Goal: Task Accomplishment & Management: Manage account settings

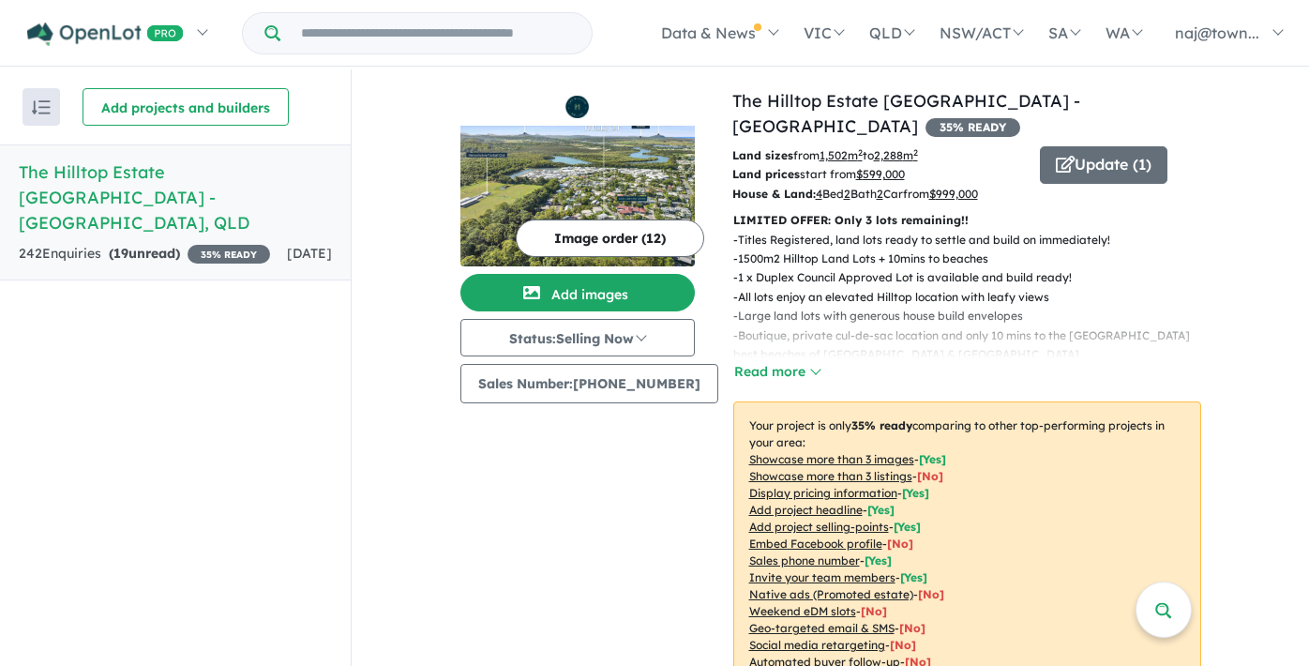
click at [201, 243] on div "242 Enquir ies ( 19 unread) 35 % READY" at bounding box center [144, 254] width 251 height 23
click at [151, 182] on h5 "The Hilltop Estate [GEOGRAPHIC_DATA] - [GEOGRAPHIC_DATA] , [GEOGRAPHIC_DATA]" at bounding box center [175, 197] width 313 height 76
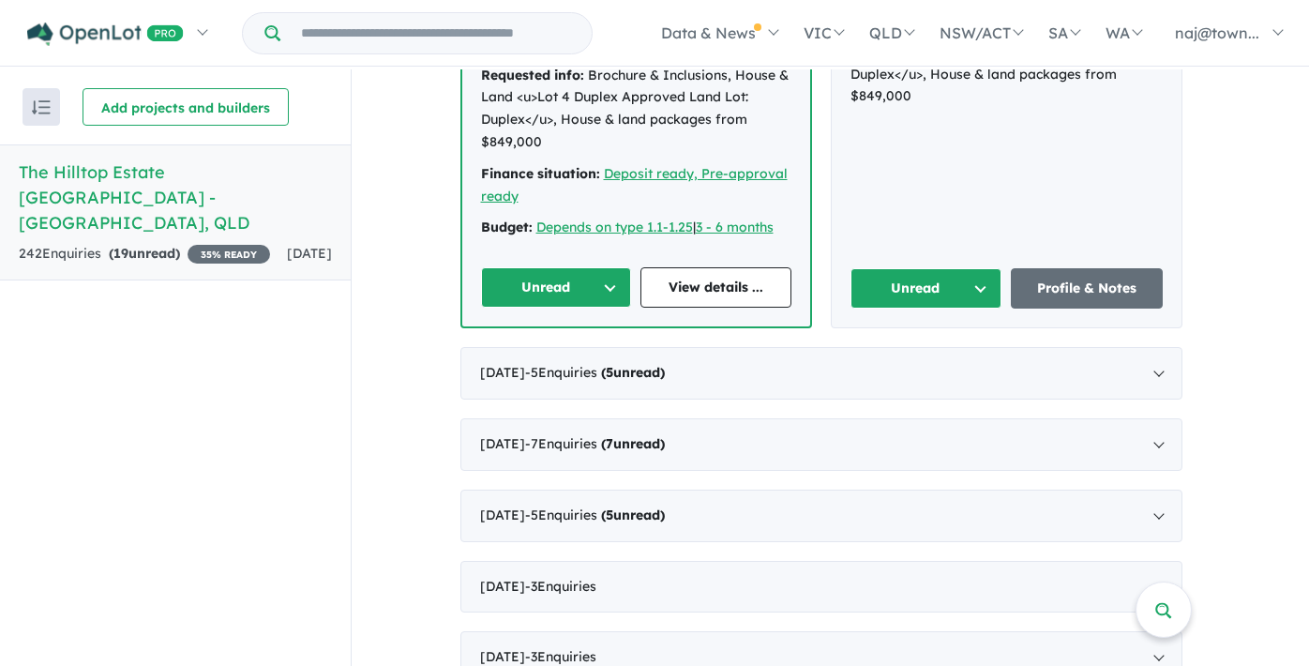
scroll to position [991, 0]
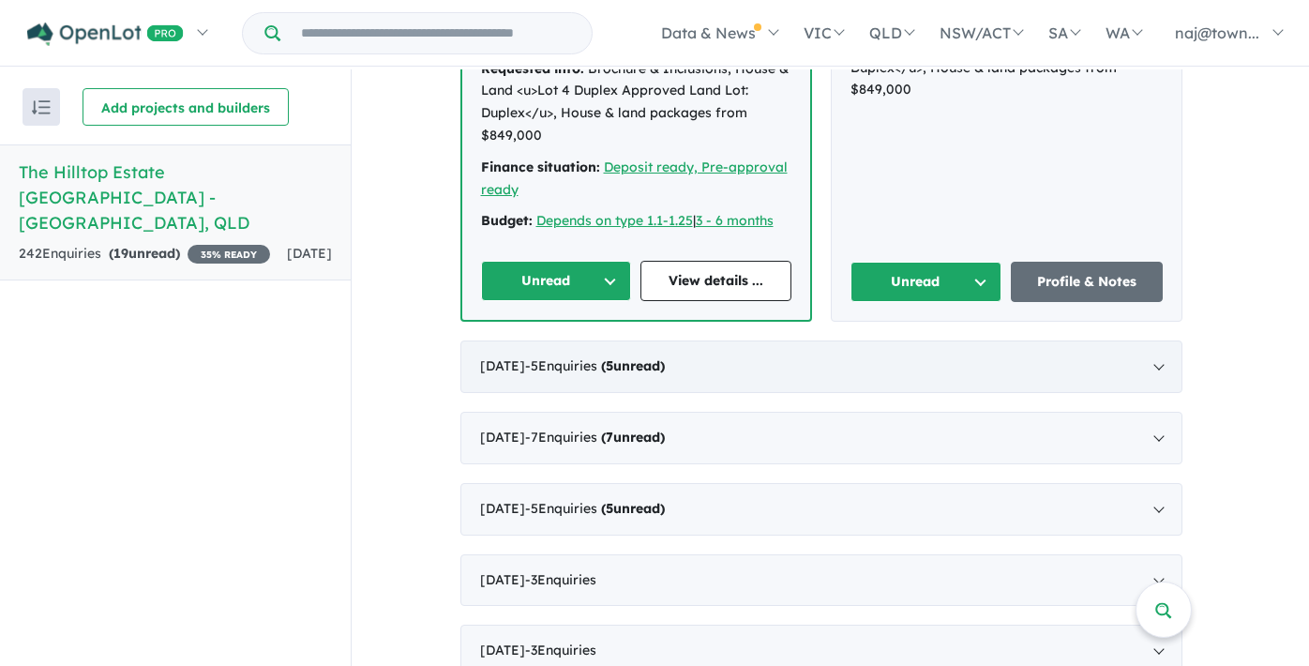
click at [766, 340] on div "[DATE] - 5 Enquir ies ( 5 unread)" at bounding box center [822, 366] width 722 height 53
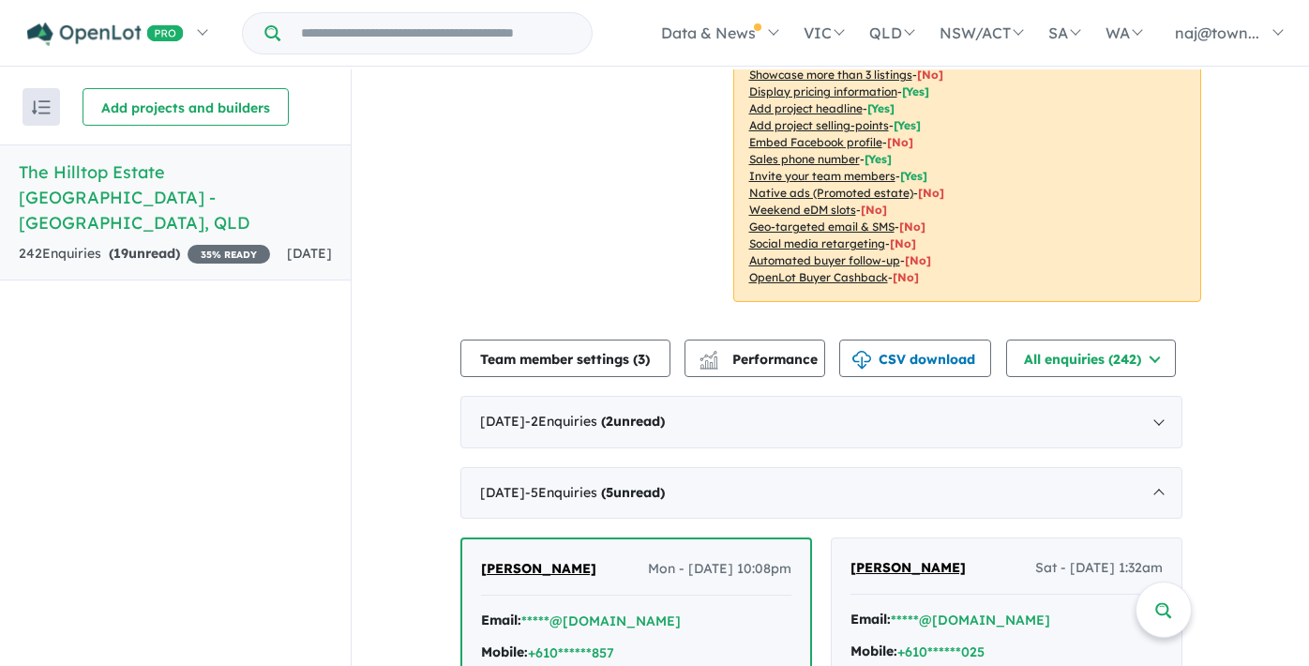
scroll to position [393, 0]
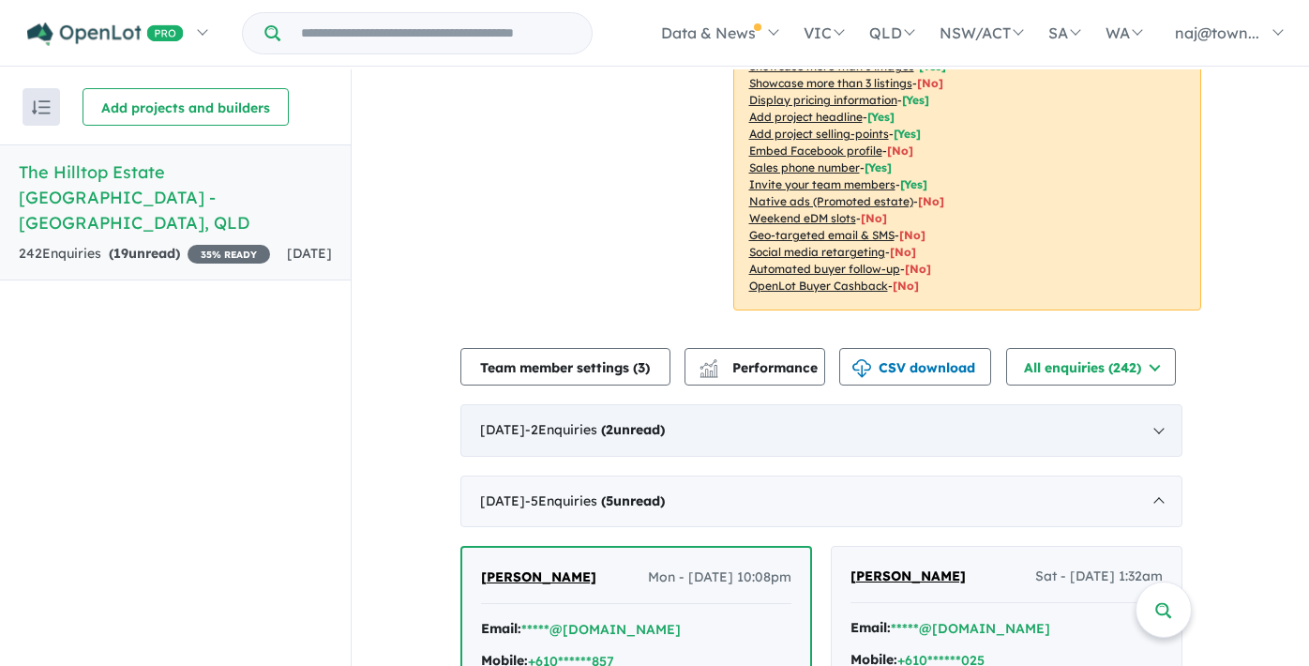
click at [615, 414] on div "[DATE] - 2 Enquir ies ( 2 unread)" at bounding box center [822, 430] width 722 height 53
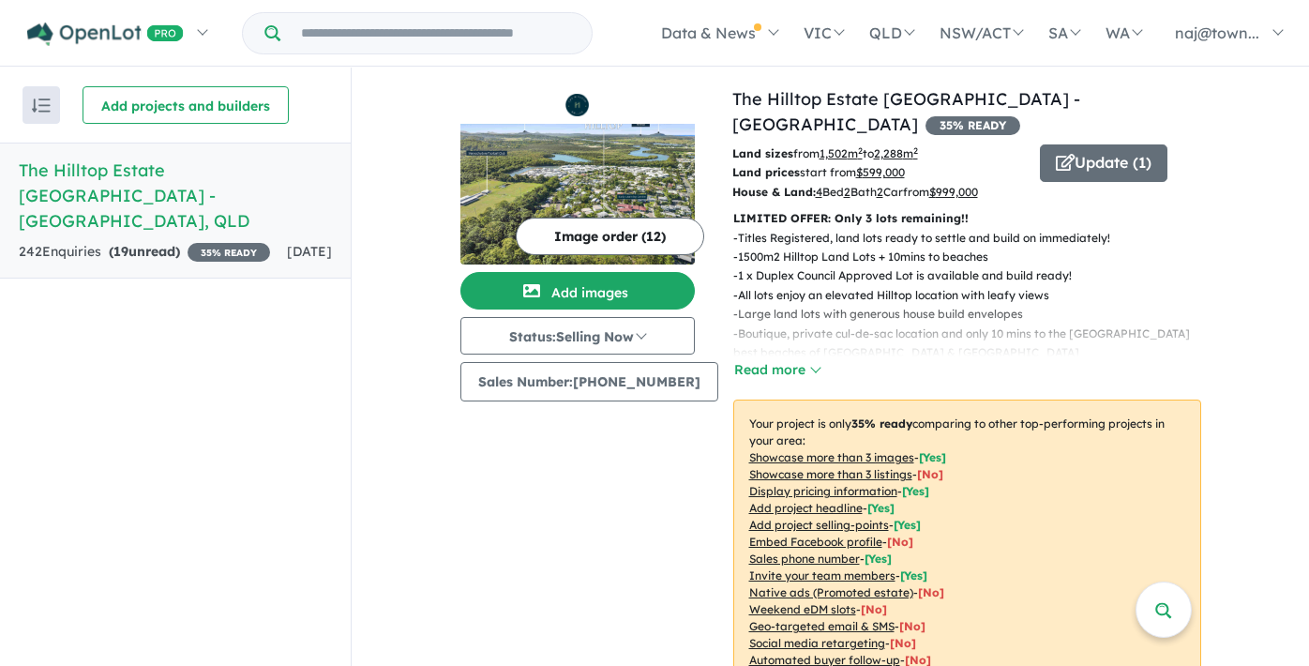
scroll to position [0, 0]
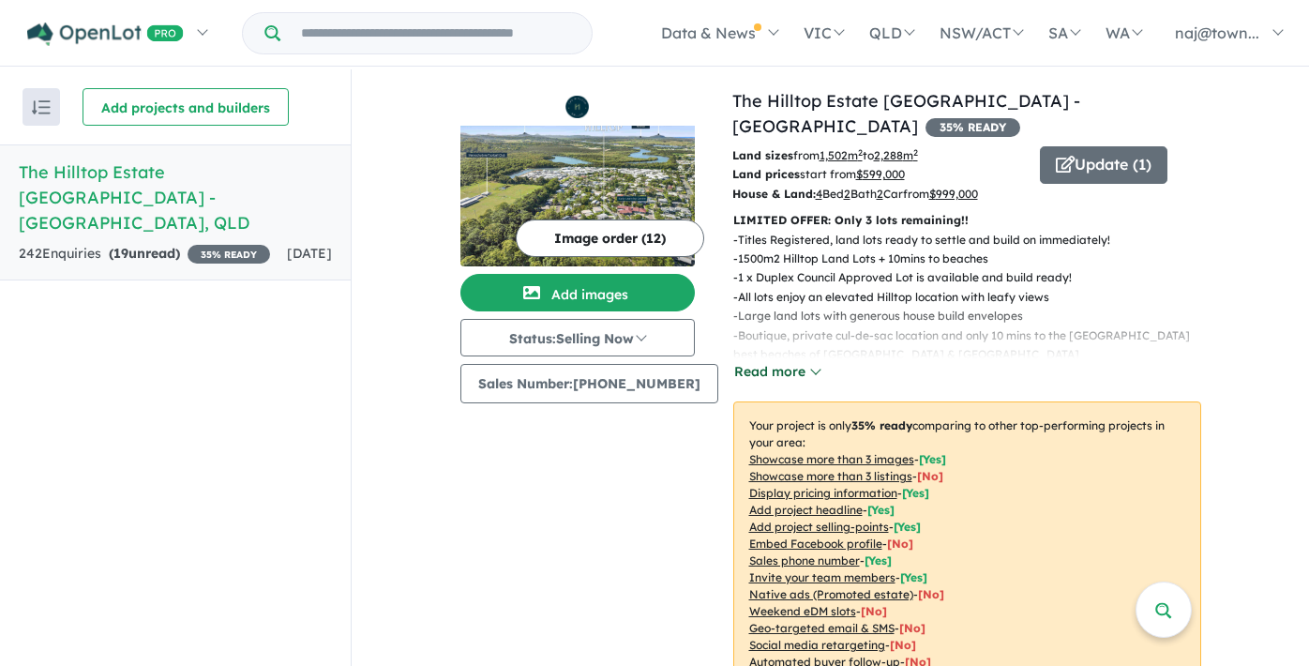
click at [772, 361] on button "Read more" at bounding box center [778, 372] width 88 height 22
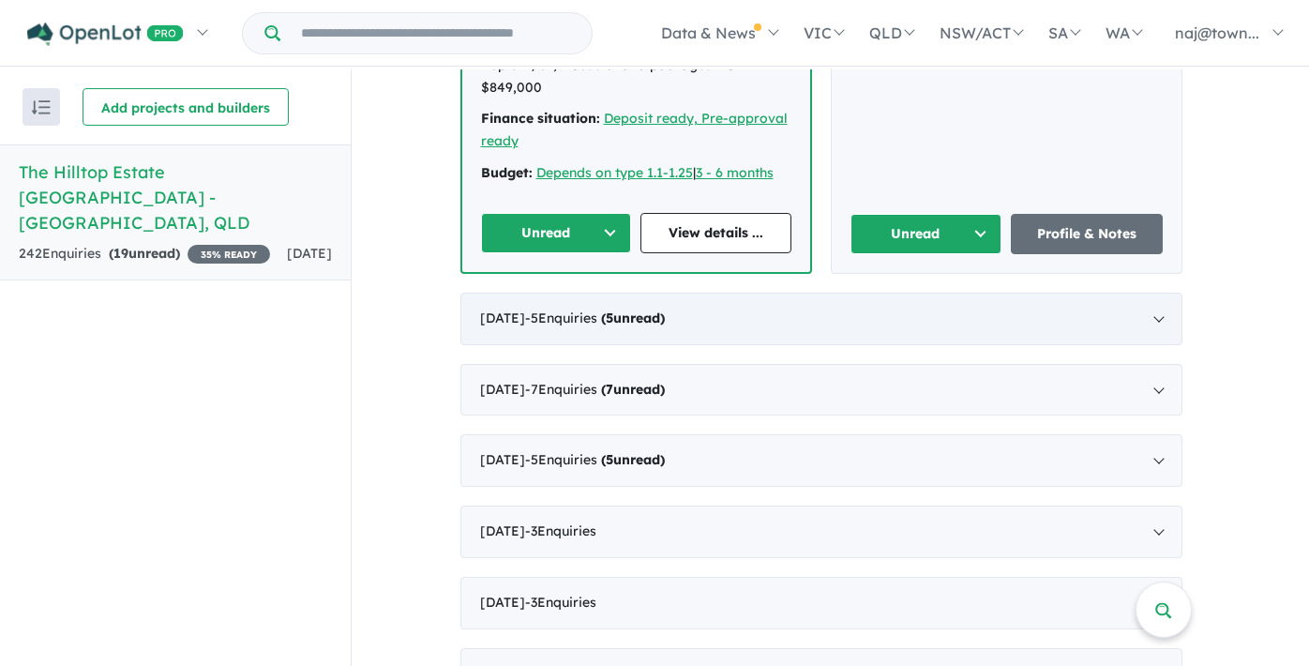
scroll to position [1239, 0]
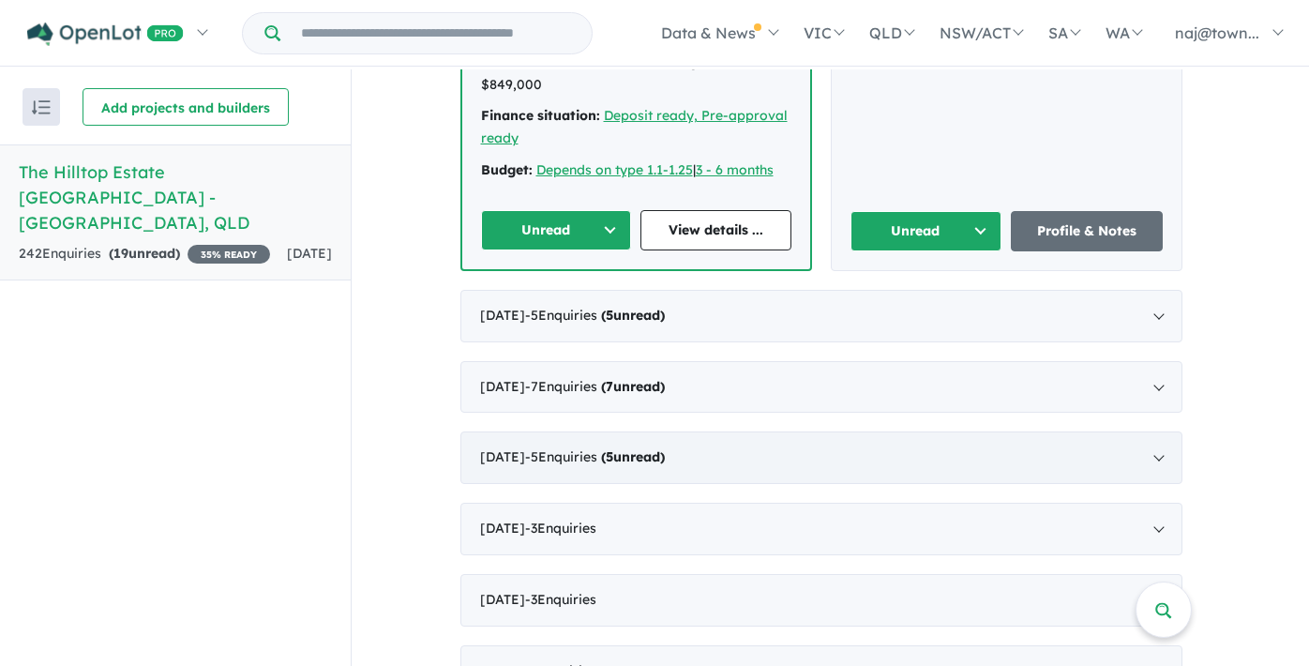
click at [737, 431] on div "[DATE] - 5 Enquir ies ( 5 unread)" at bounding box center [822, 457] width 722 height 53
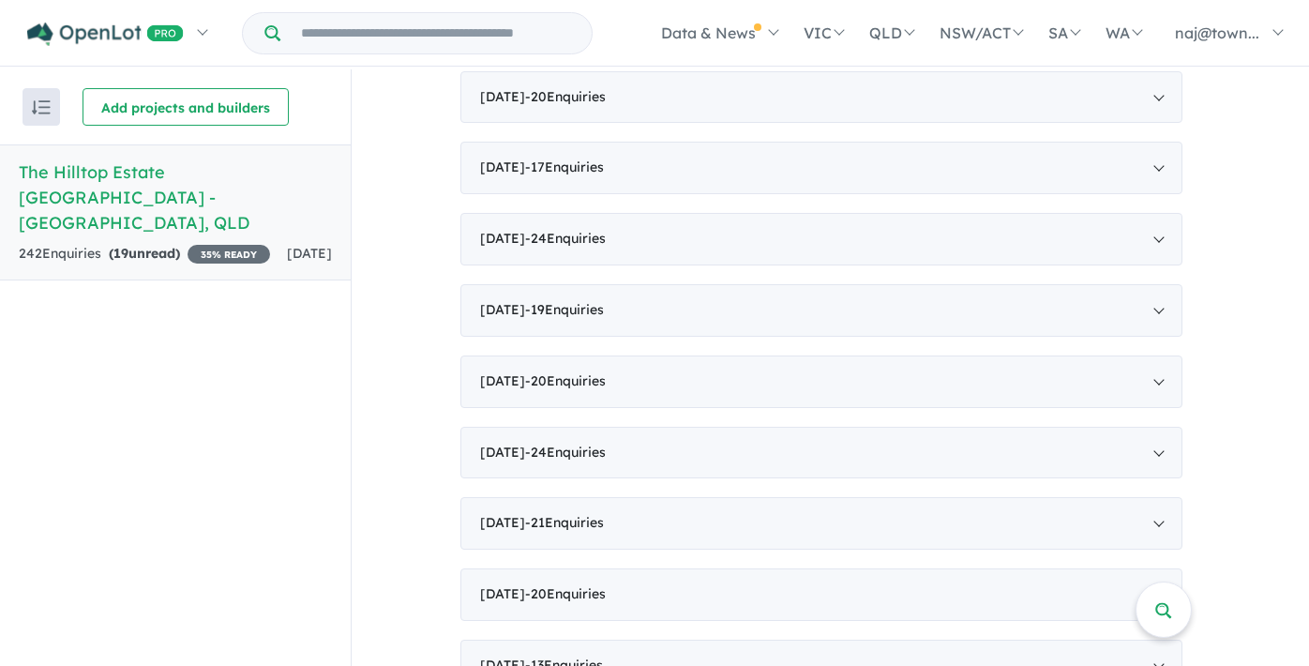
scroll to position [2, 0]
click at [643, 638] on div "[DATE] - 13 Enquir ies ( 0 unread)" at bounding box center [822, 664] width 722 height 53
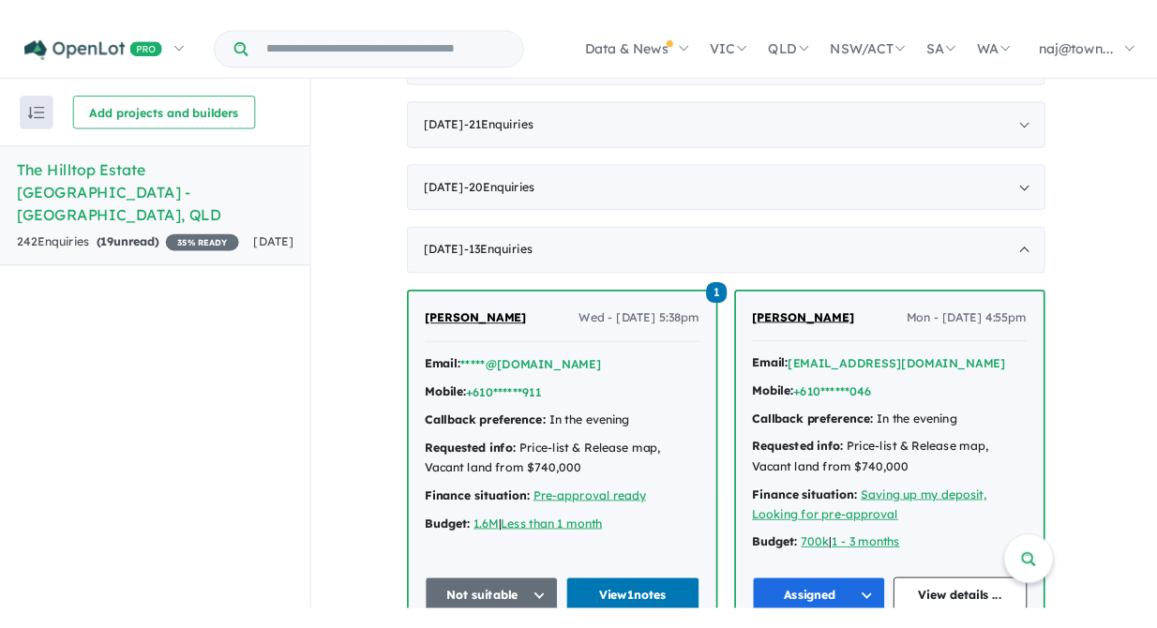
scroll to position [2534, 0]
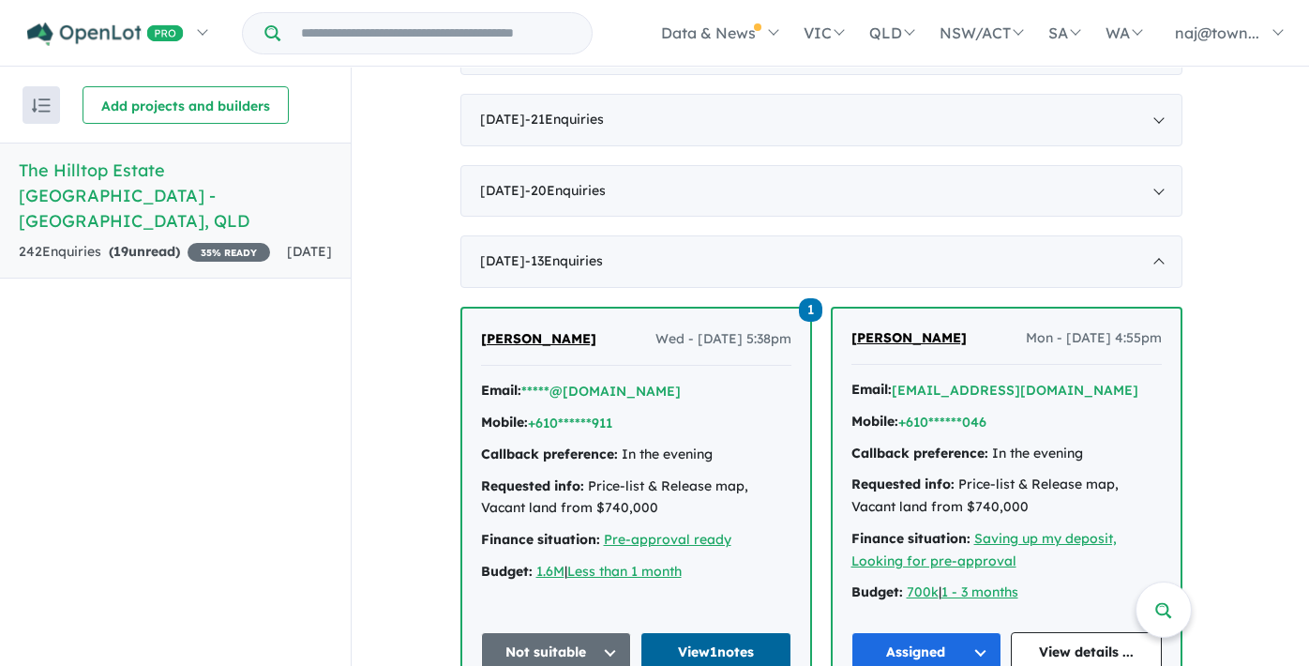
click at [699, 632] on link "View 1 notes" at bounding box center [716, 652] width 151 height 40
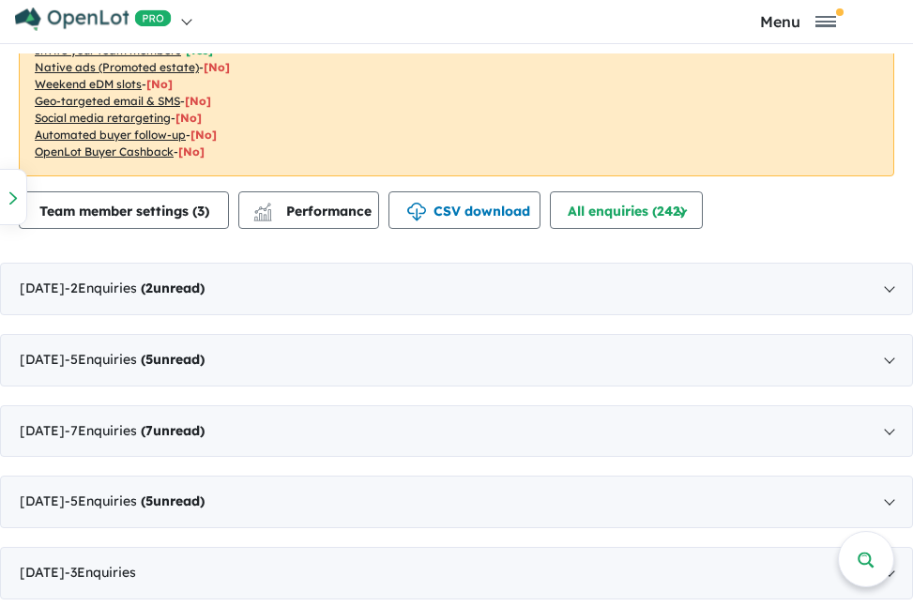
scroll to position [992, 0]
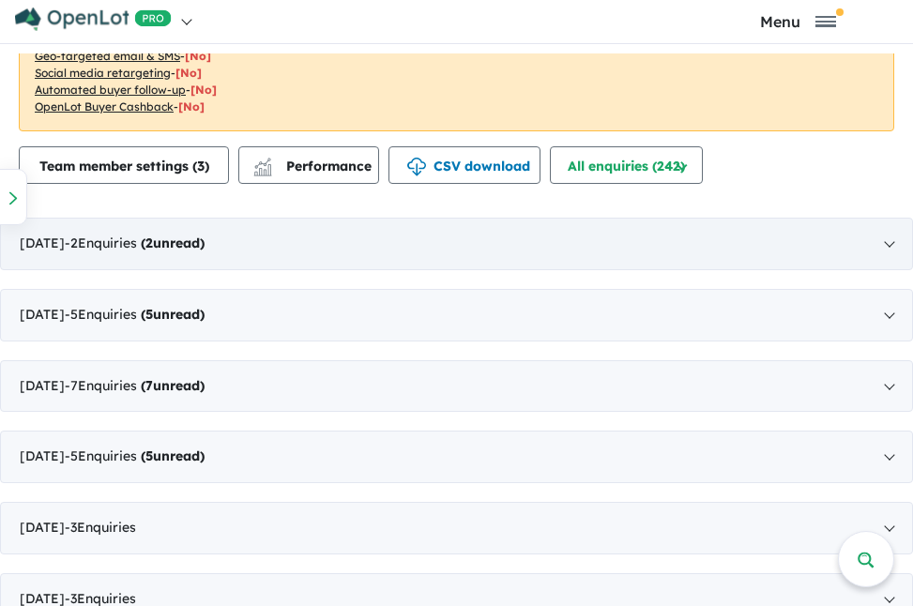
click at [779, 250] on div "[DATE] - 2 Enquir ies ( 2 unread)" at bounding box center [456, 244] width 913 height 53
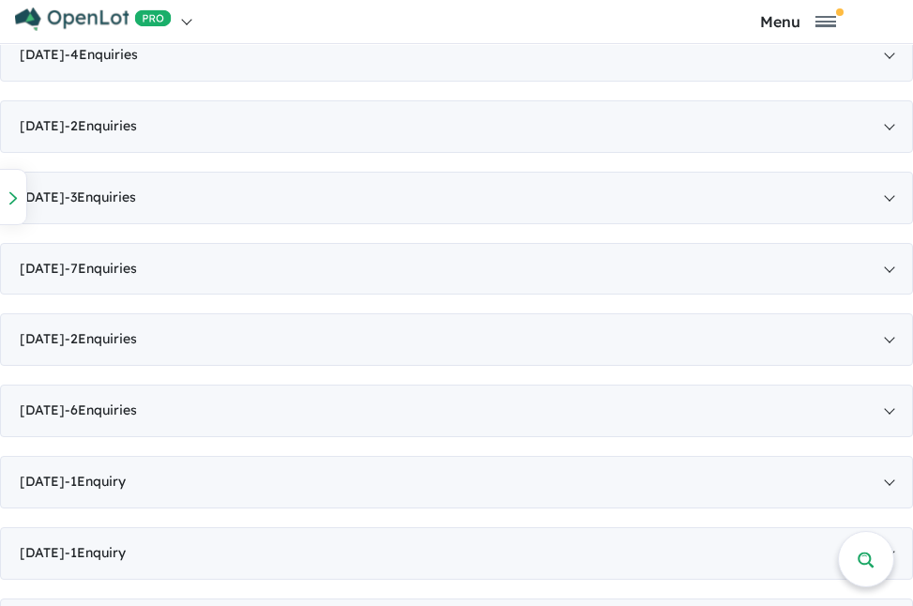
scroll to position [3045, 0]
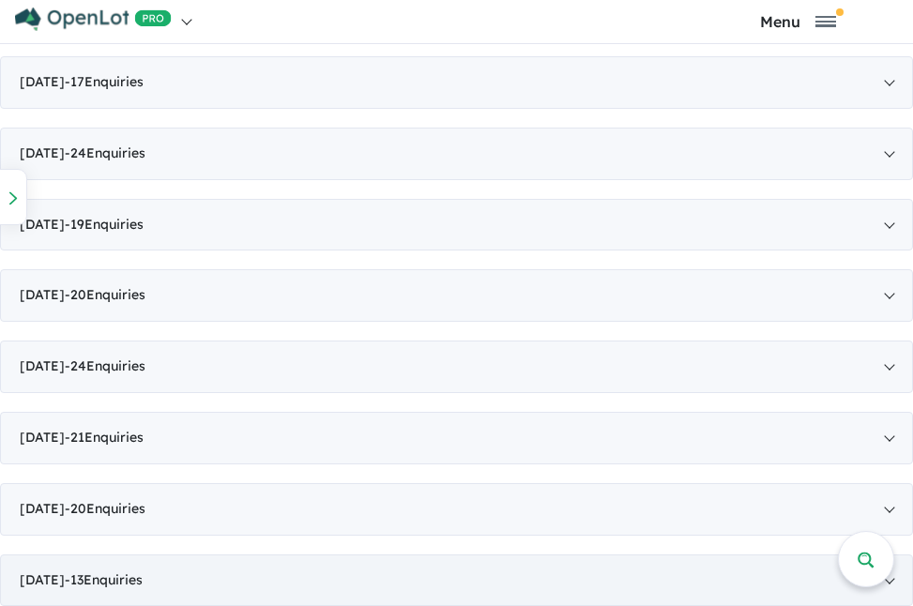
click at [494, 575] on div "[DATE] - 13 Enquir ies ( 0 unread)" at bounding box center [456, 580] width 913 height 53
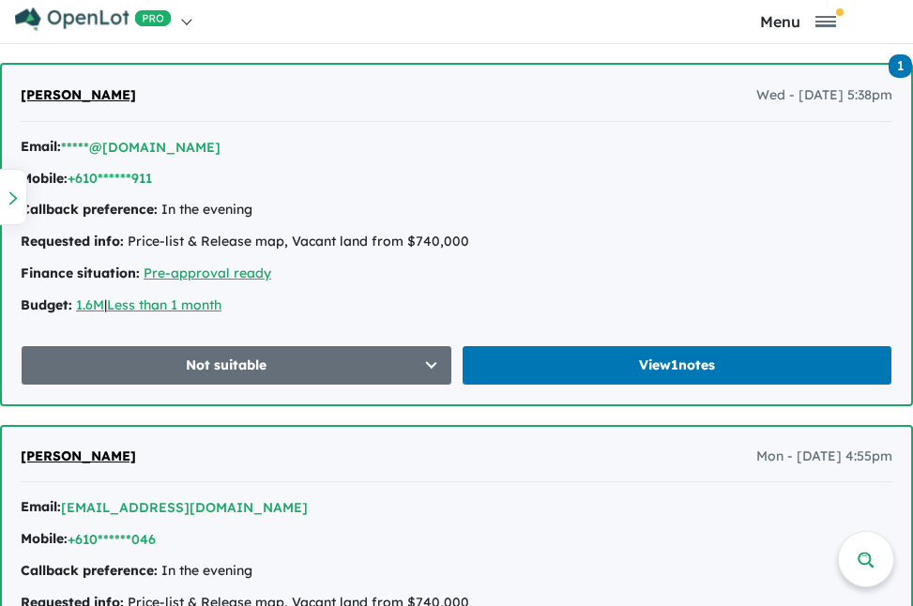
scroll to position [2987, 0]
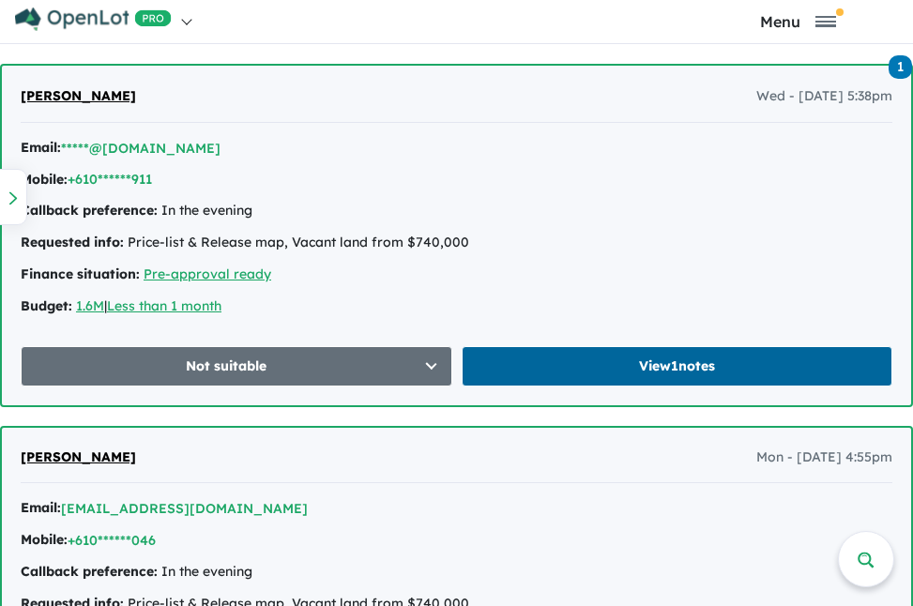
click at [574, 370] on link "View 1 notes" at bounding box center [676, 366] width 431 height 40
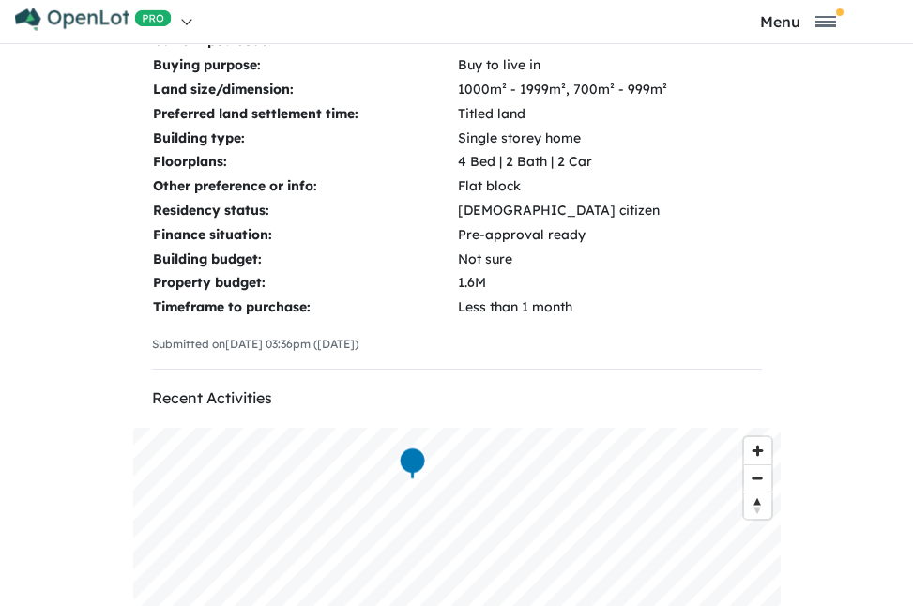
scroll to position [586, 0]
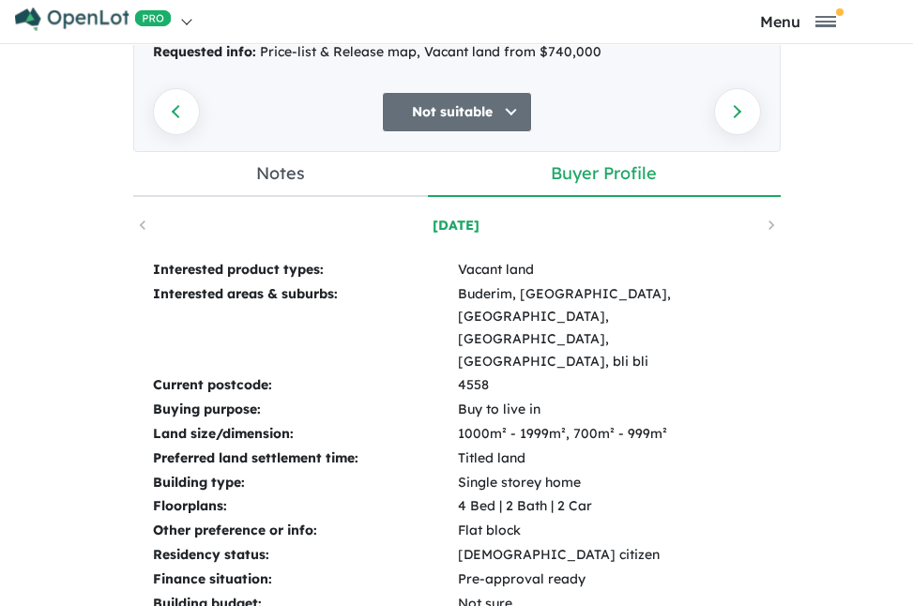
click at [290, 174] on link "Notes" at bounding box center [280, 175] width 295 height 46
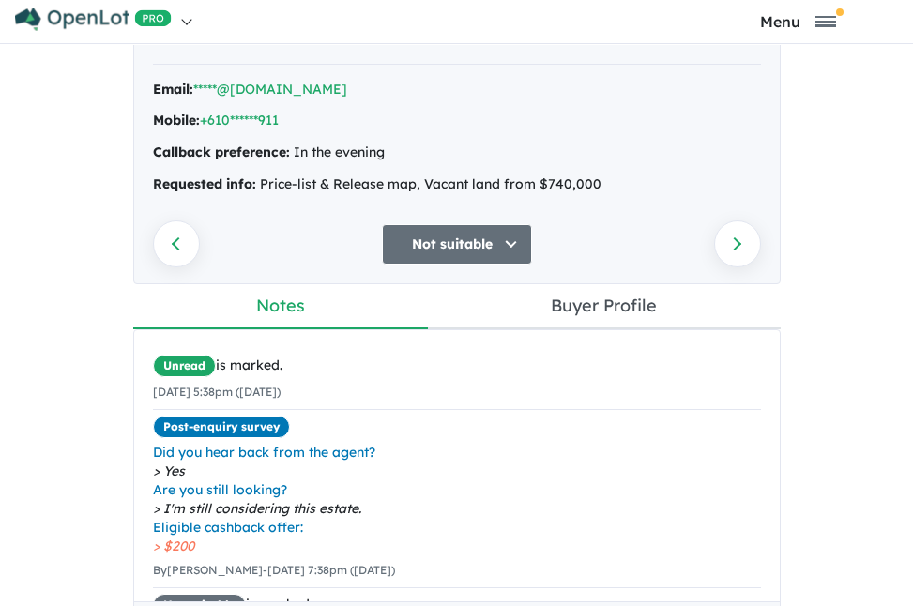
scroll to position [0, 0]
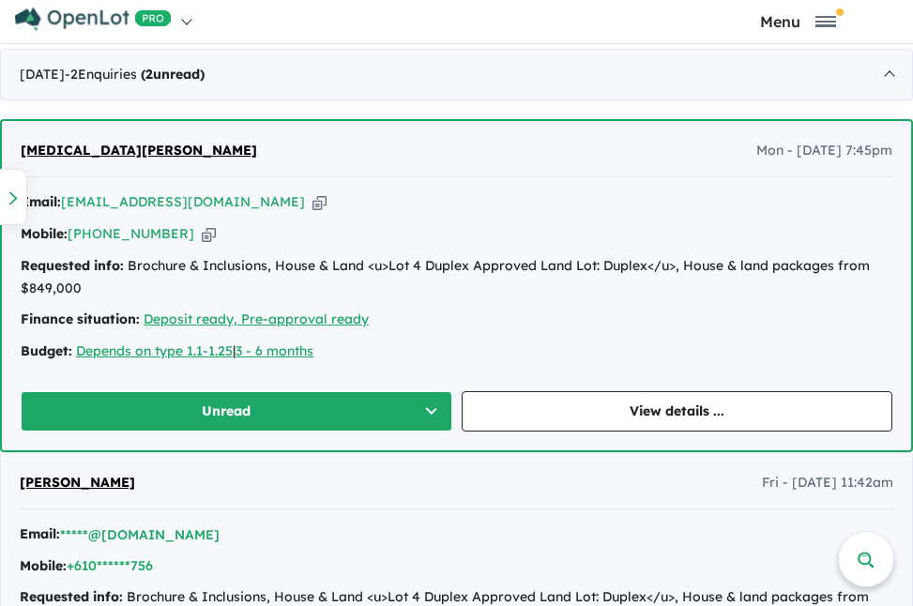
scroll to position [1082, 0]
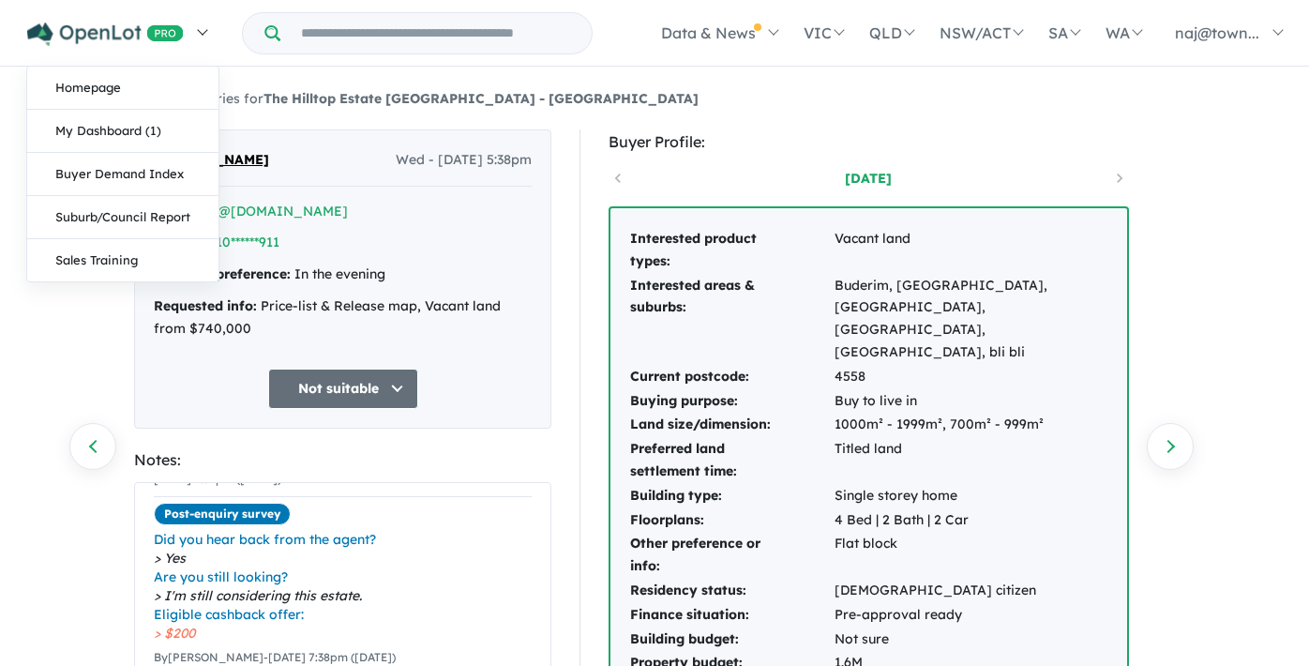
click at [103, 31] on img at bounding box center [105, 34] width 157 height 23
click at [97, 91] on link "Homepage" at bounding box center [122, 88] width 191 height 43
